Goal: Transaction & Acquisition: Purchase product/service

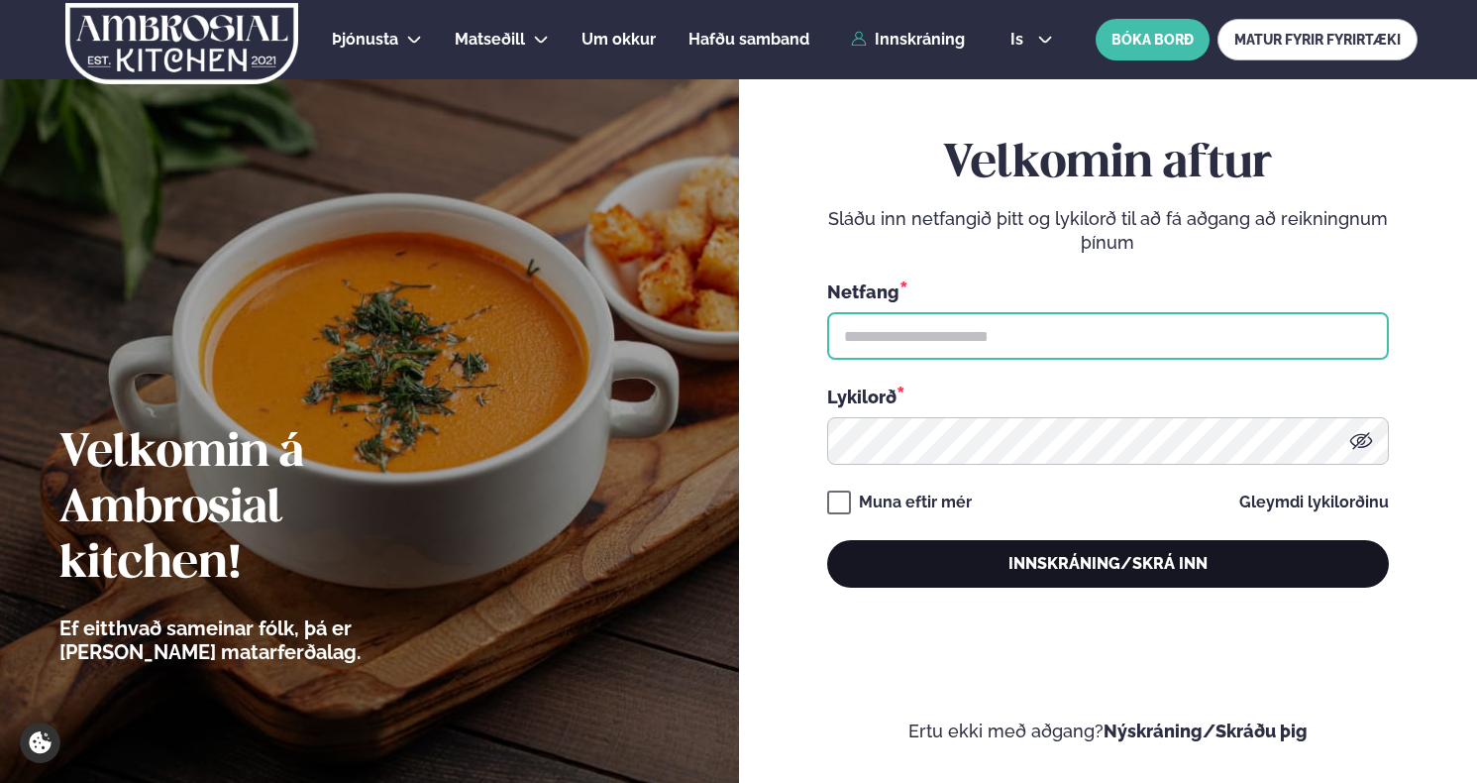
type input "**********"
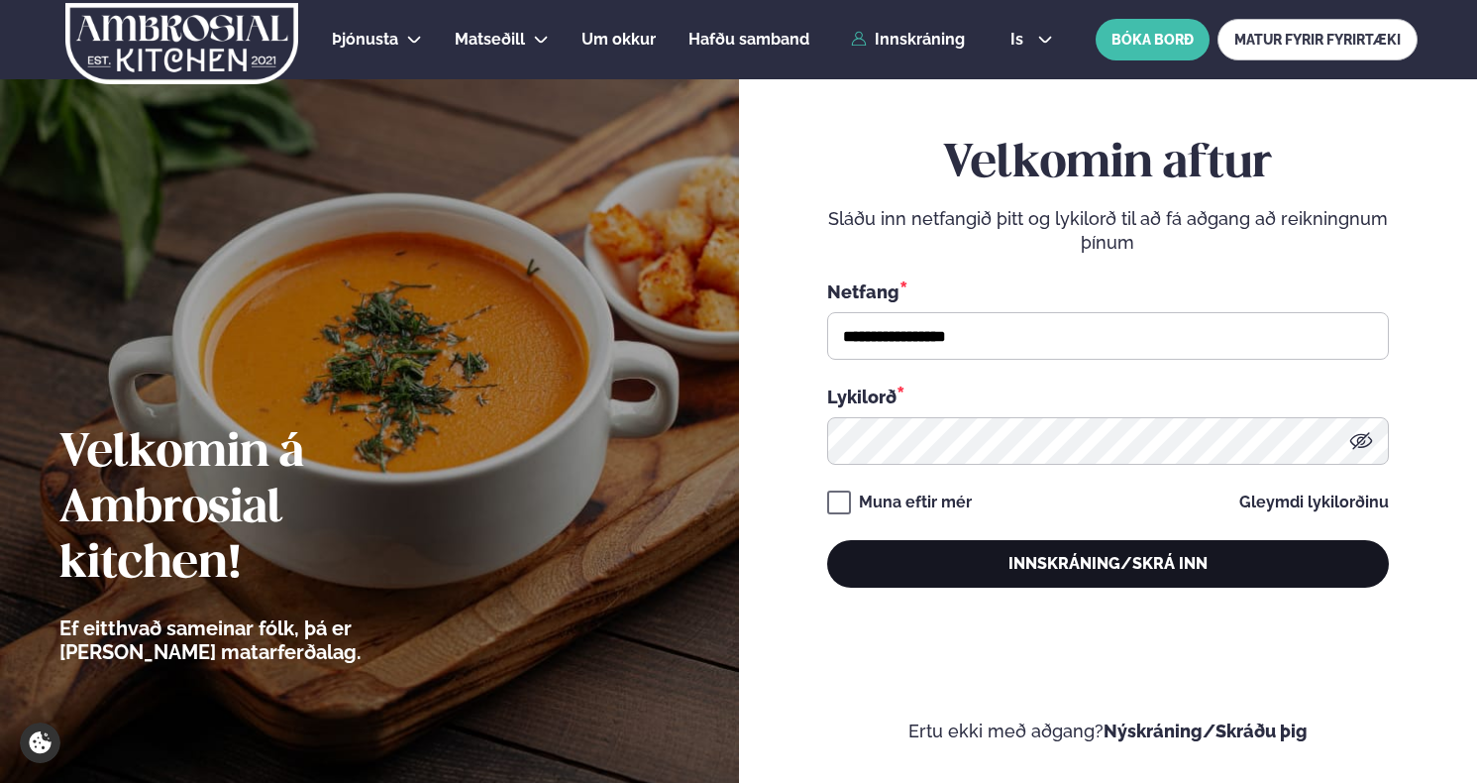
click at [1066, 572] on button "Innskráning/Skrá inn" at bounding box center [1108, 564] width 562 height 48
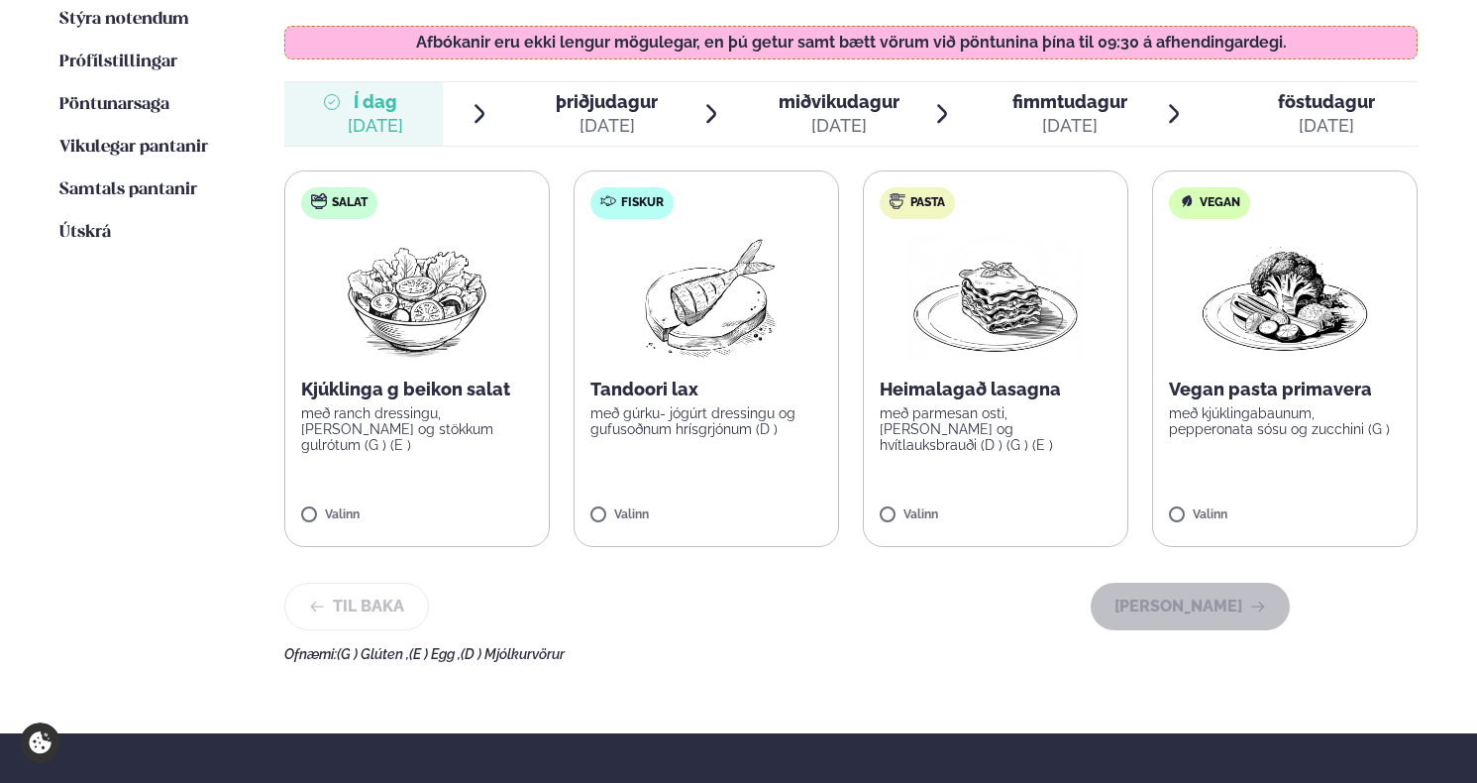
scroll to position [616, 0]
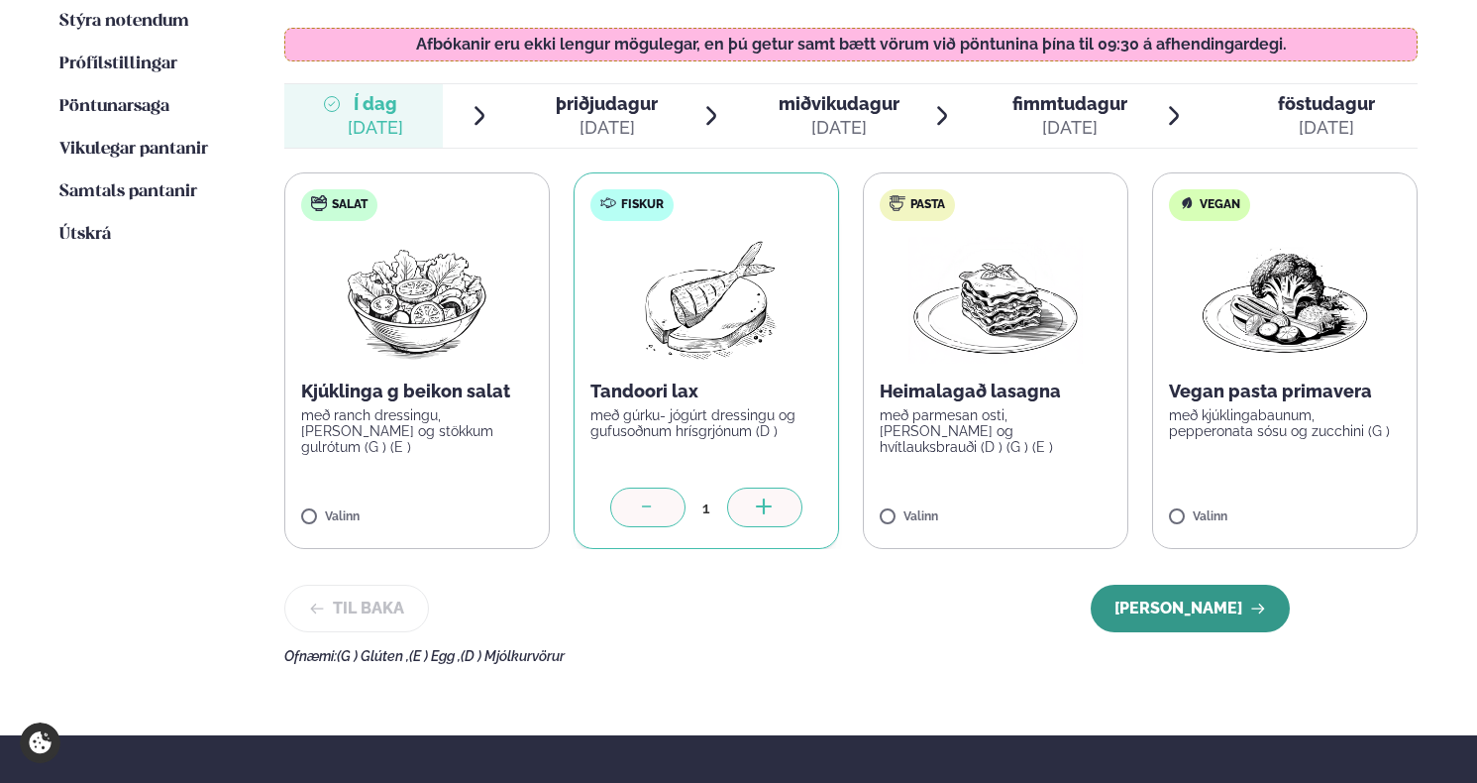
click at [1206, 592] on button "Halda áfram" at bounding box center [1190, 608] width 199 height 48
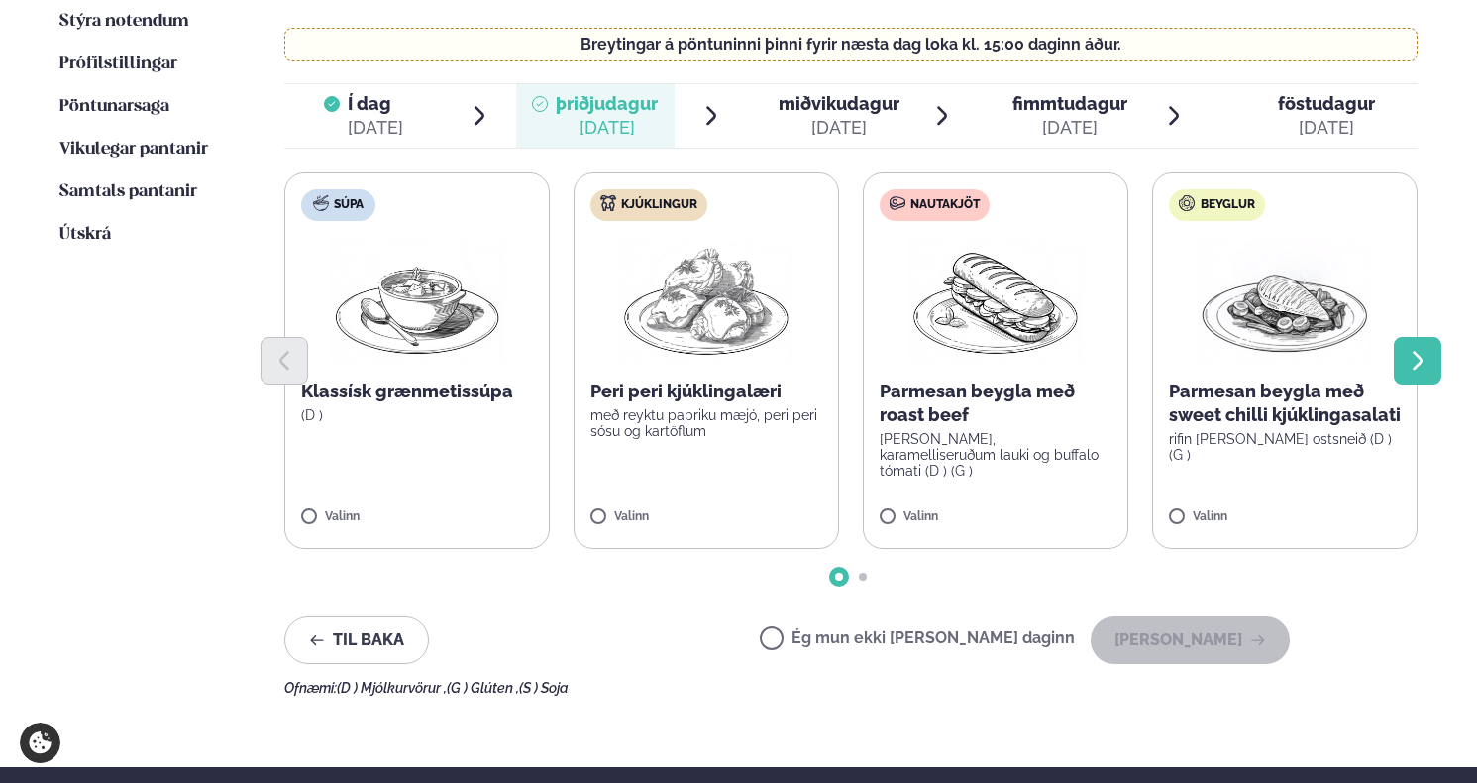
click at [1424, 349] on icon "Next slide" at bounding box center [1418, 361] width 24 height 24
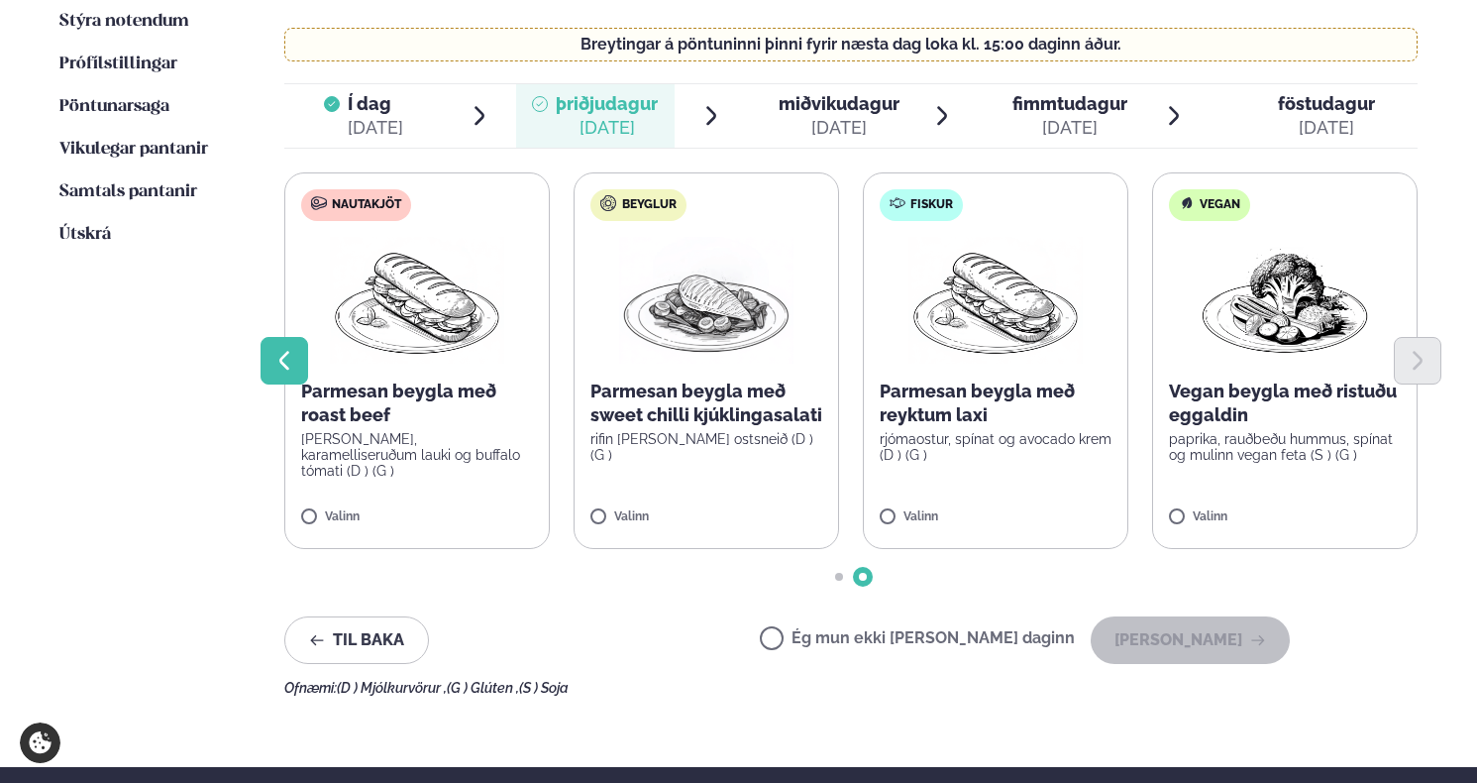
click at [296, 347] on button "Previous slide" at bounding box center [285, 361] width 48 height 48
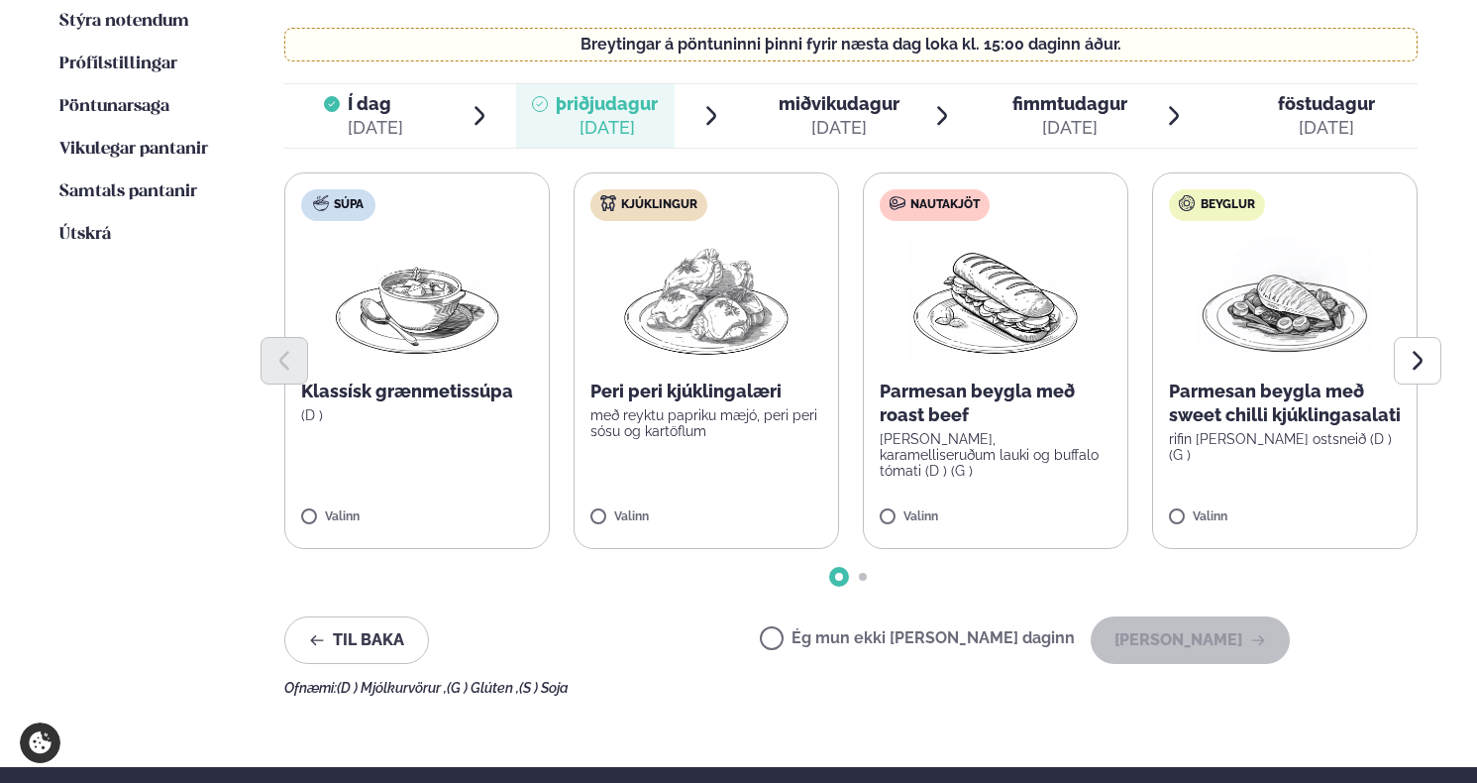
click at [978, 298] on img at bounding box center [995, 300] width 174 height 127
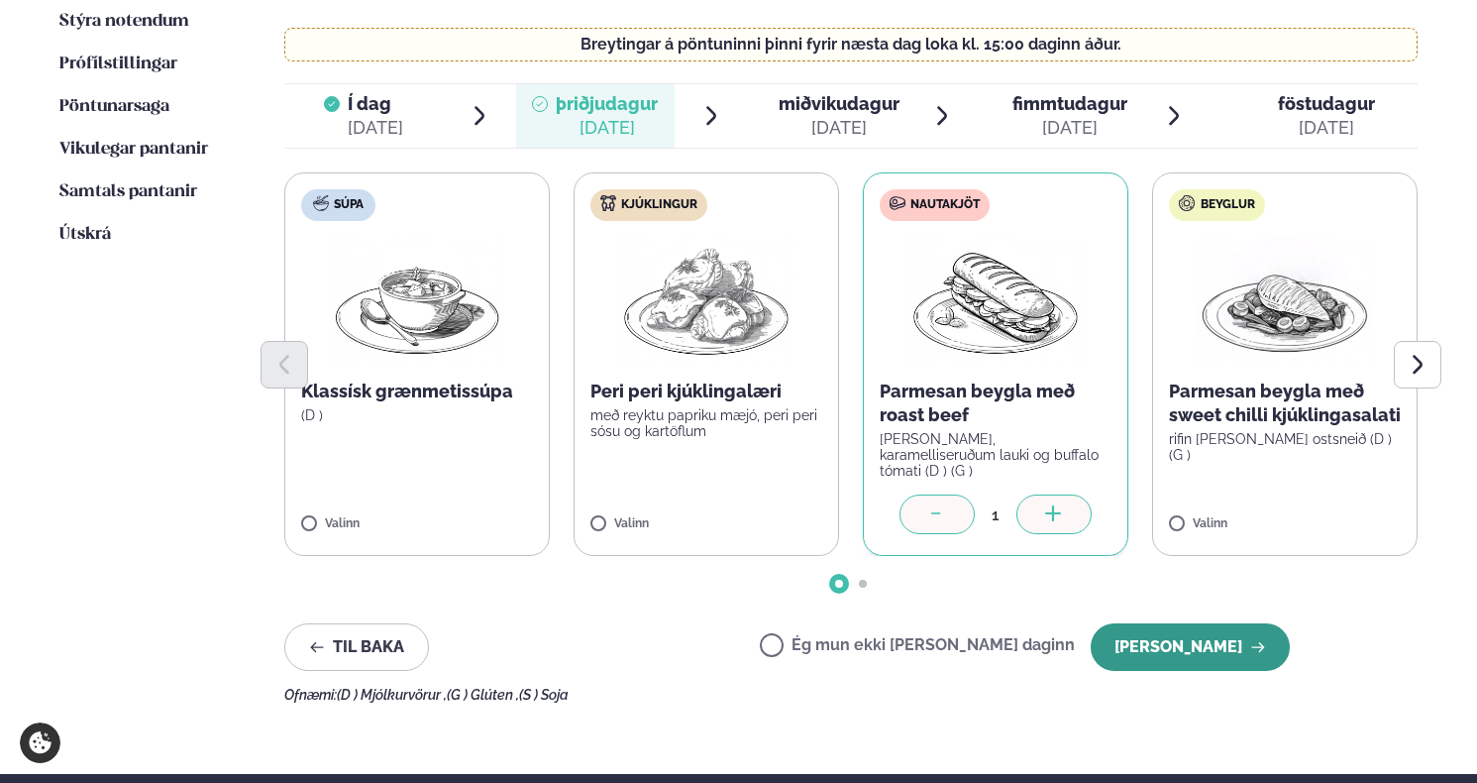
click at [1211, 623] on button "Halda áfram" at bounding box center [1190, 647] width 199 height 48
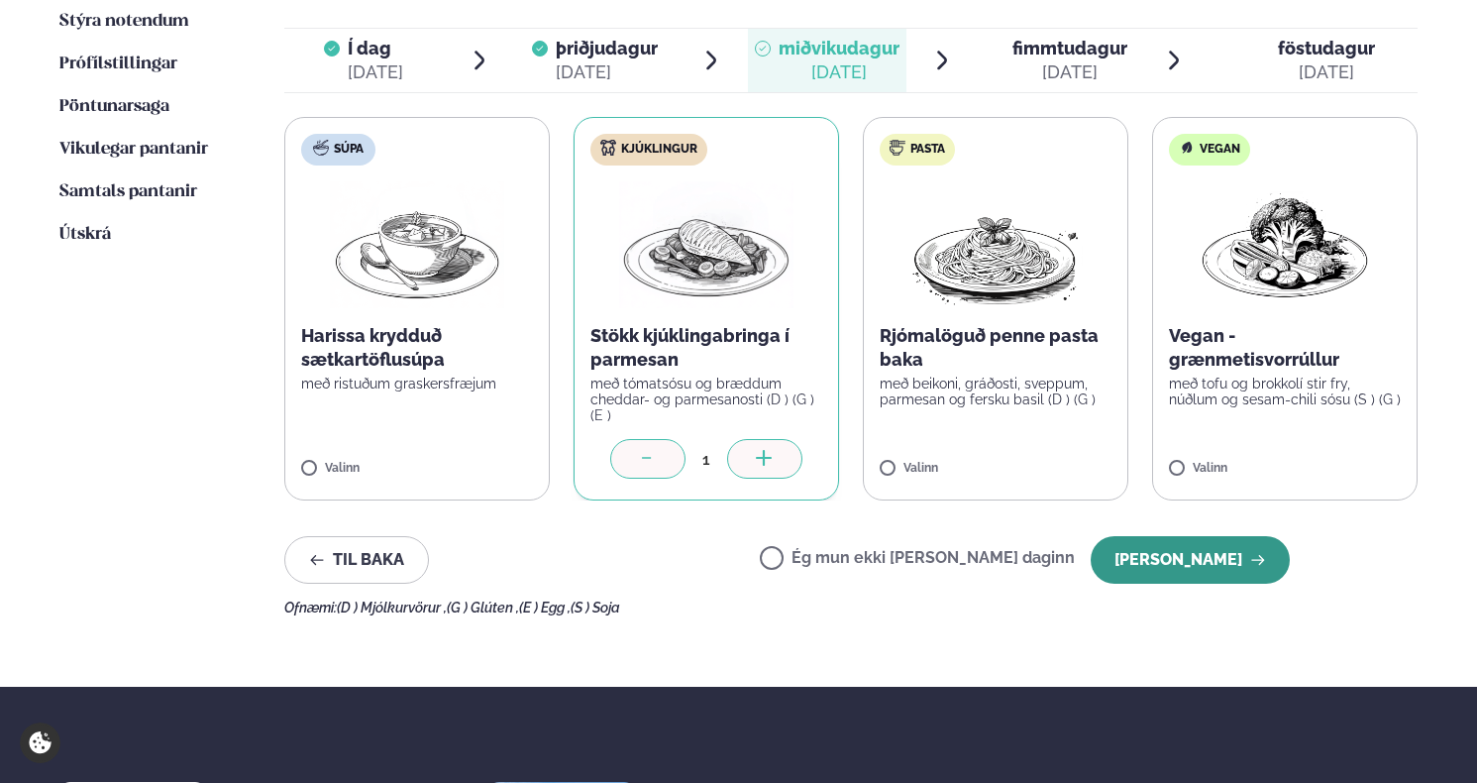
click at [1198, 536] on button "Halda áfram" at bounding box center [1190, 560] width 199 height 48
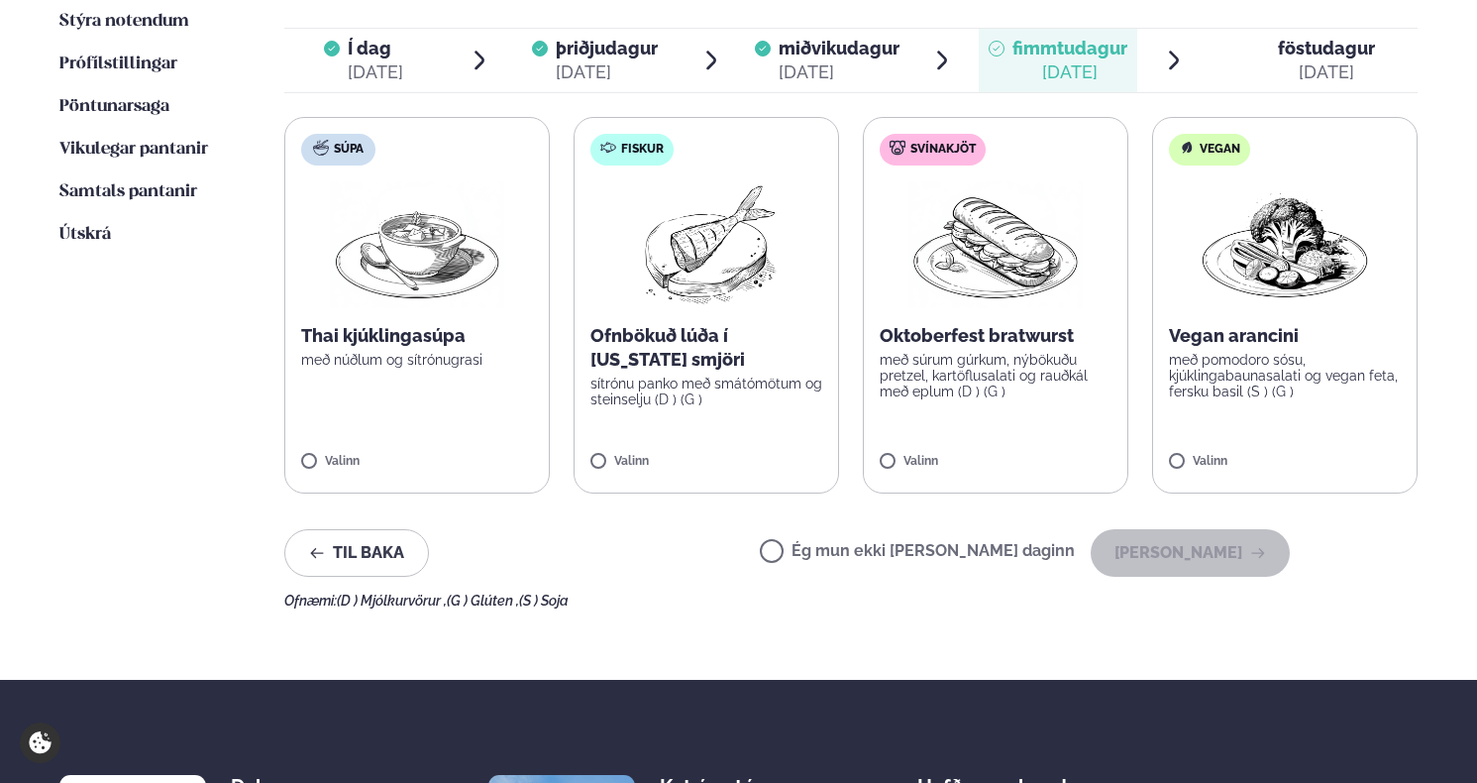
click at [839, 543] on label "Ég mun ekki borða þann daginn" at bounding box center [917, 553] width 315 height 21
click at [1172, 531] on button "Halda áfram" at bounding box center [1190, 553] width 199 height 48
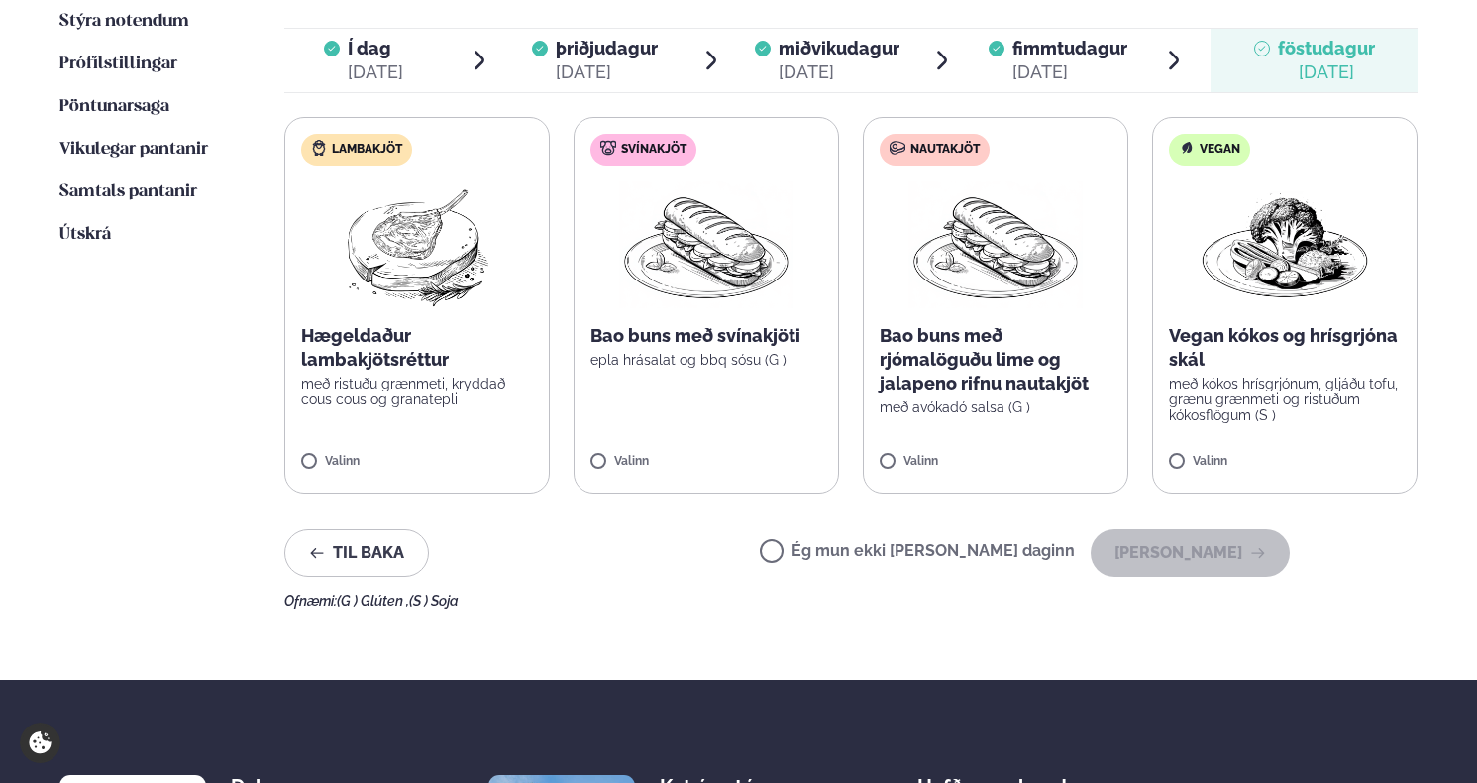
click at [1244, 324] on p "Vegan kókos og hrísgrjóna skál" at bounding box center [1285, 348] width 232 height 48
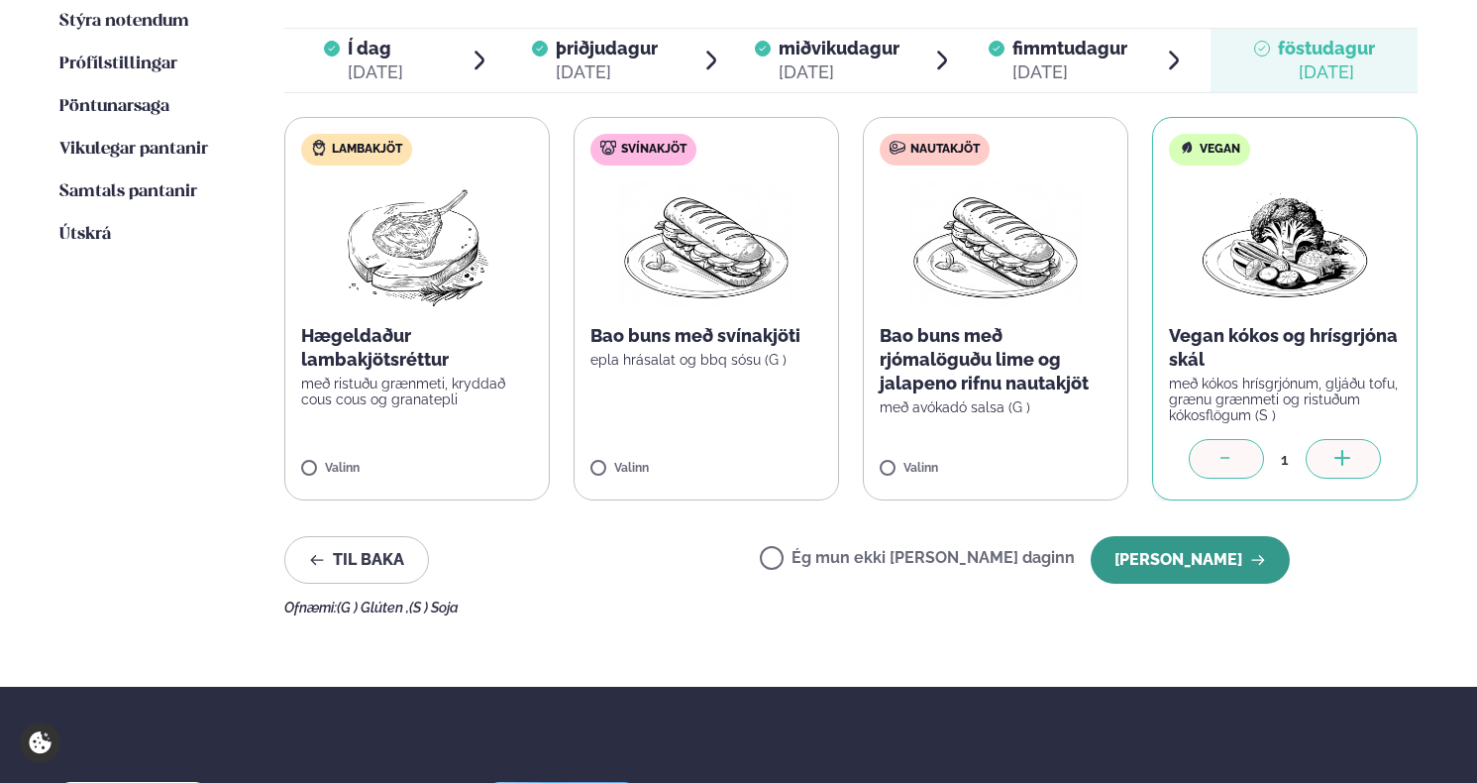
click at [1221, 559] on button "Halda áfram" at bounding box center [1190, 560] width 199 height 48
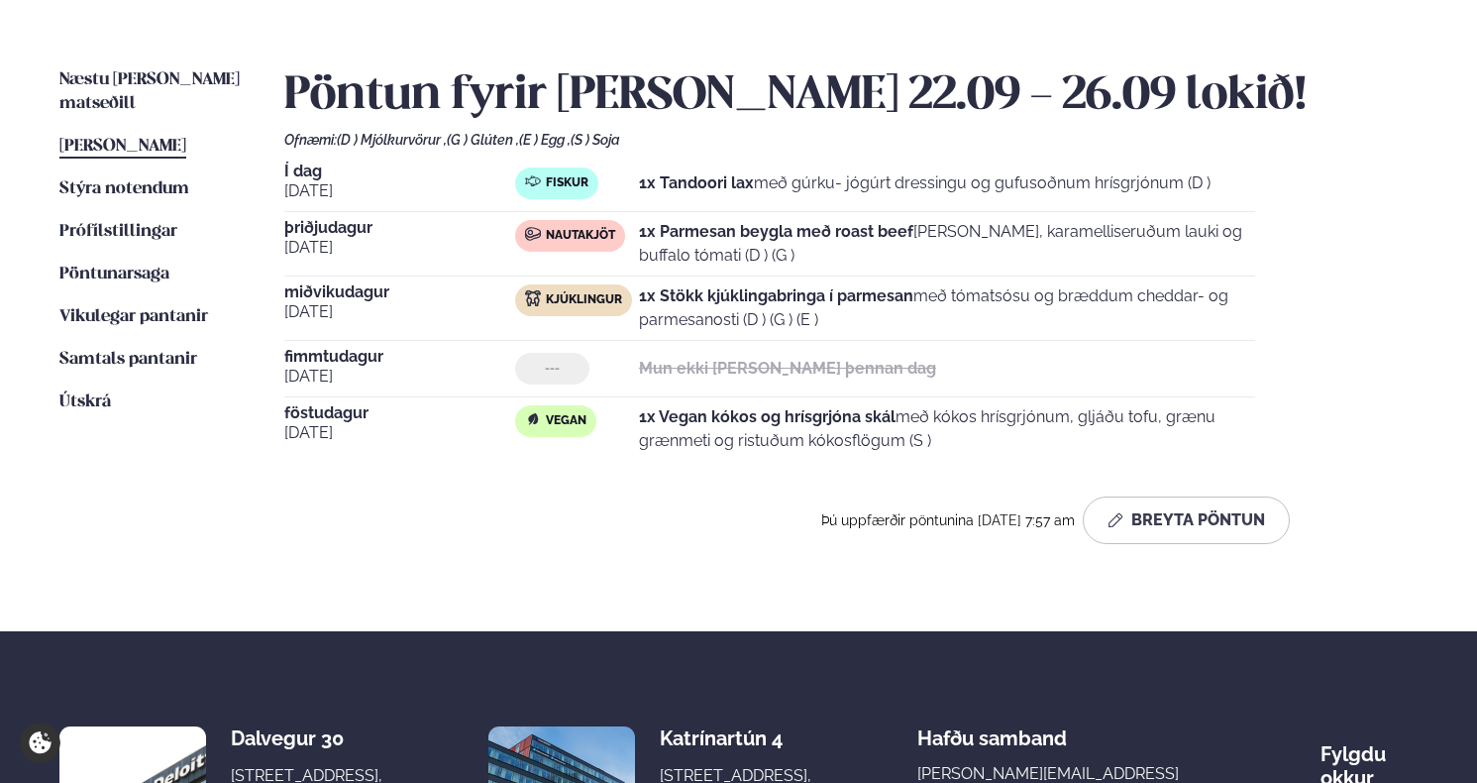
scroll to position [432, 0]
